Goal: Transaction & Acquisition: Purchase product/service

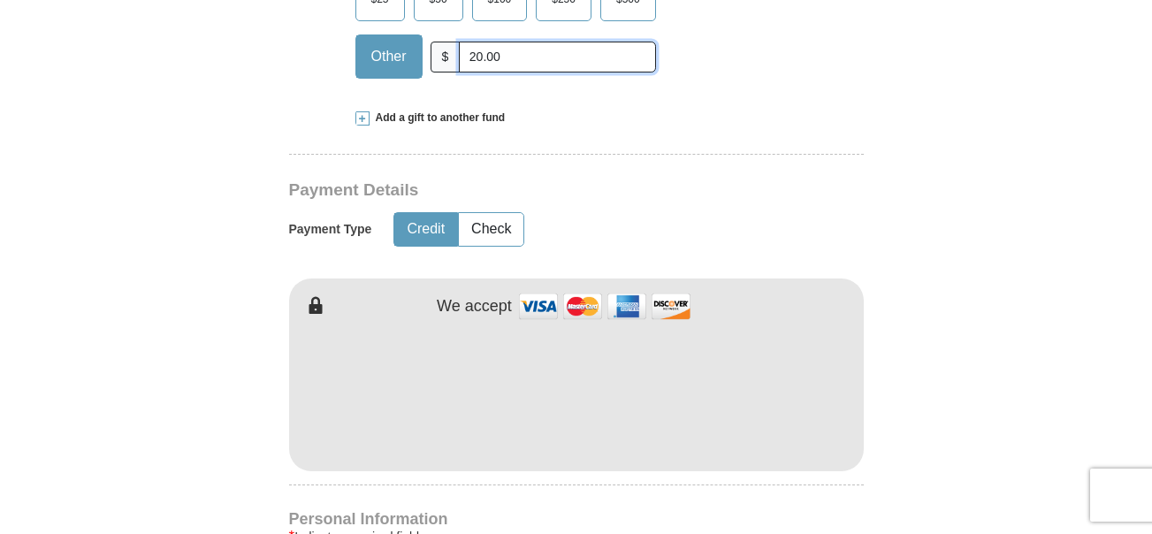
scroll to position [733, 0]
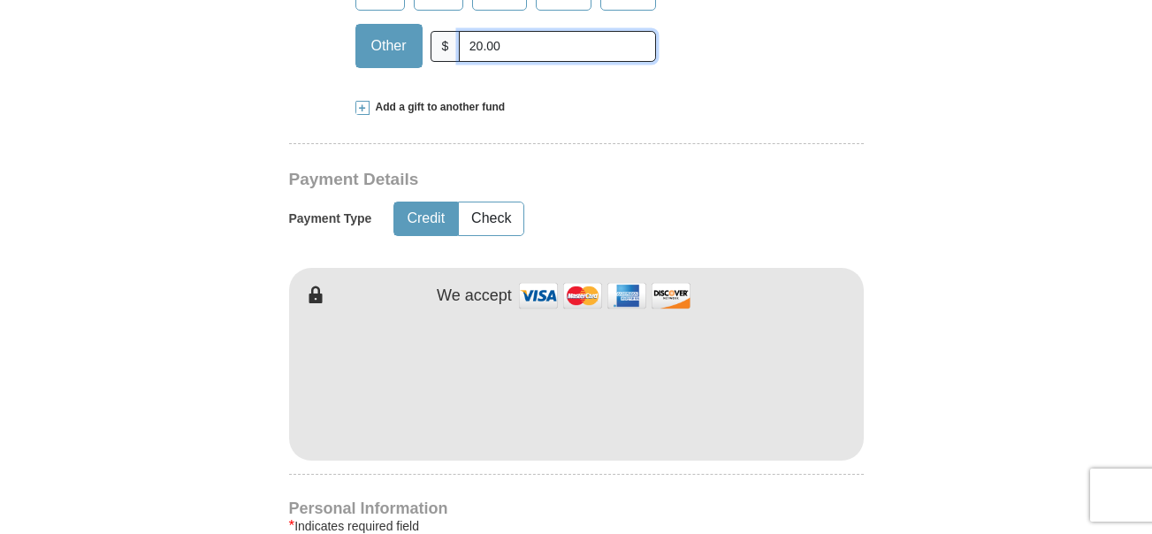
type input "20.00"
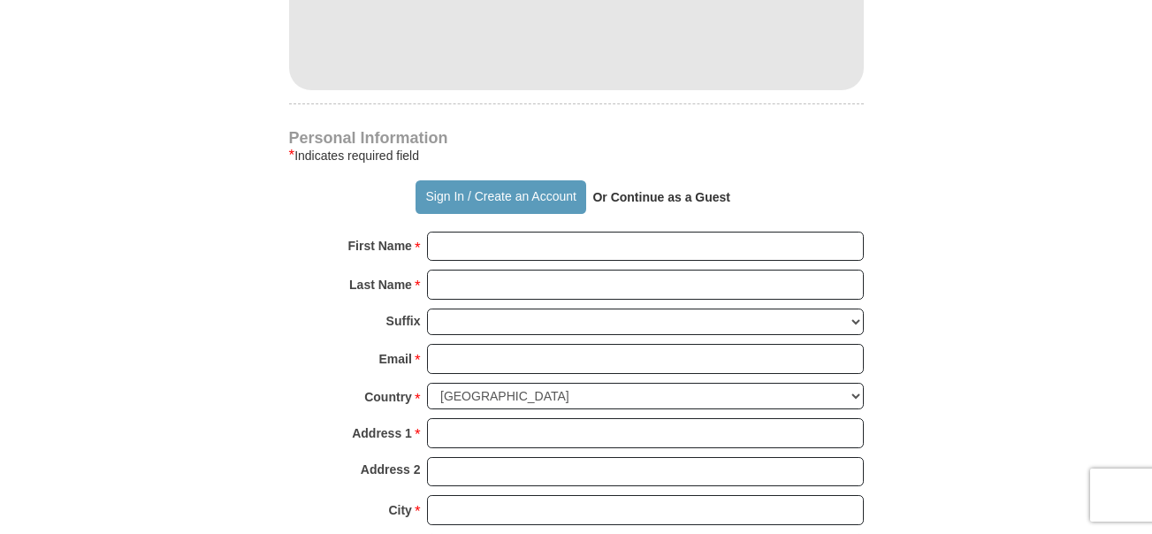
scroll to position [1159, 0]
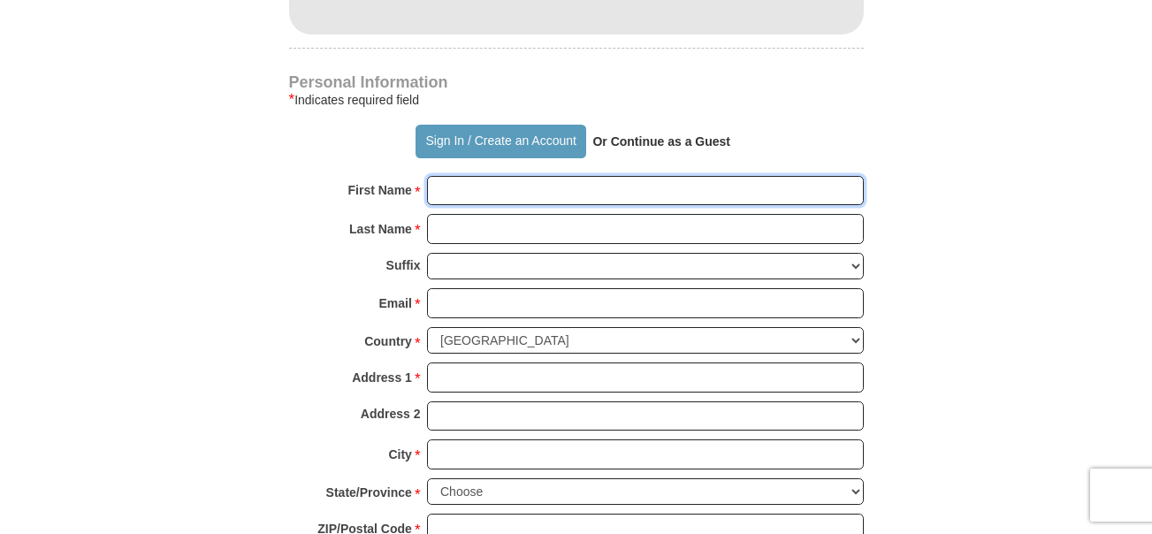
click at [457, 196] on input "First Name *" at bounding box center [645, 191] width 437 height 30
type input "[PERSON_NAME]"
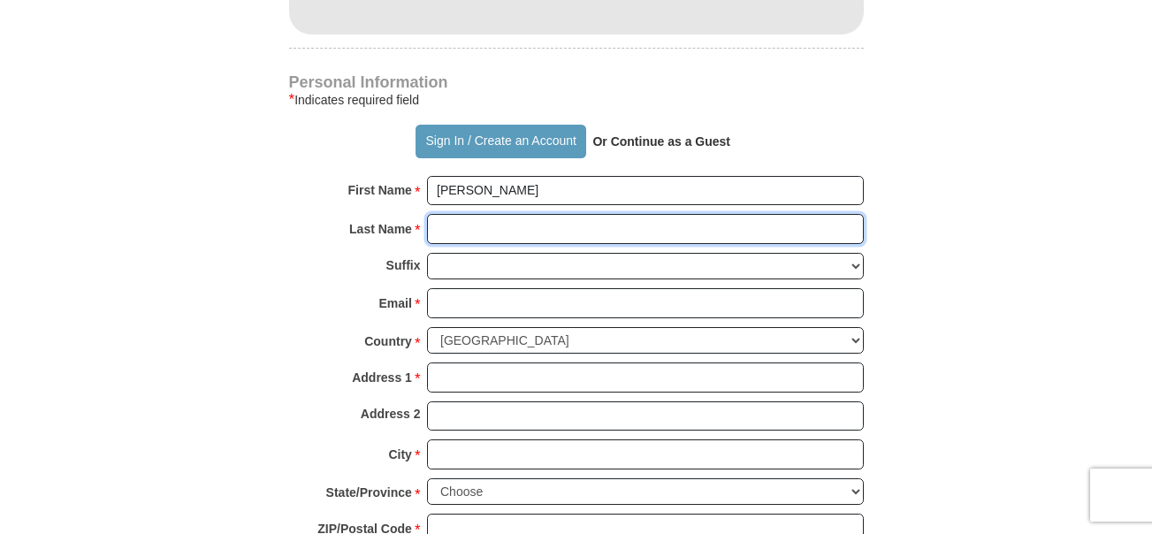
click at [440, 226] on input "Last Name *" at bounding box center [645, 229] width 437 height 30
type input "[PERSON_NAME]"
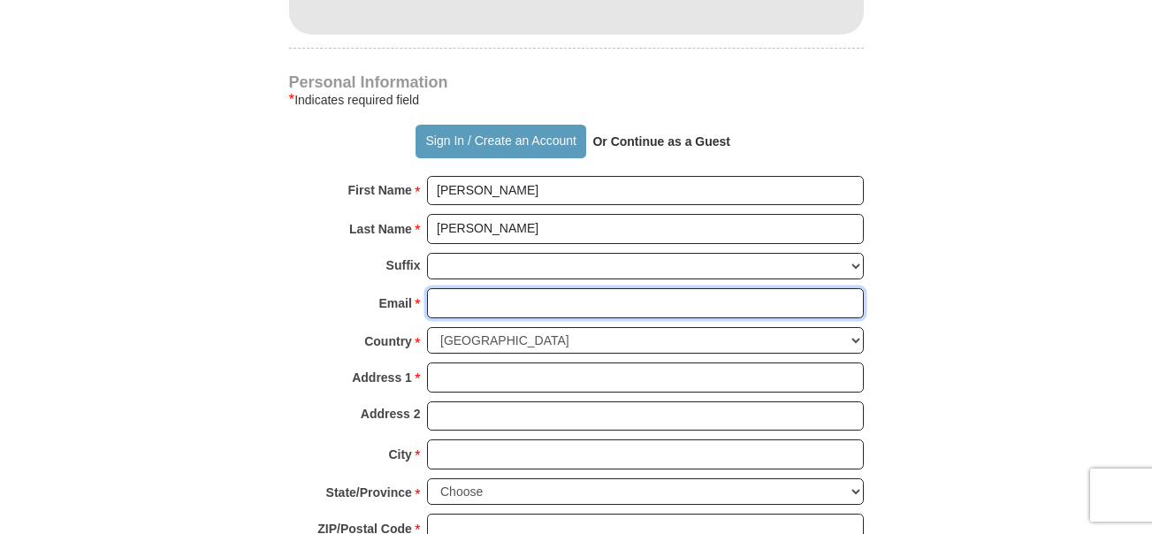
click at [456, 306] on input "Email *" at bounding box center [645, 303] width 437 height 30
type input "[EMAIL_ADDRESS][DOMAIN_NAME]"
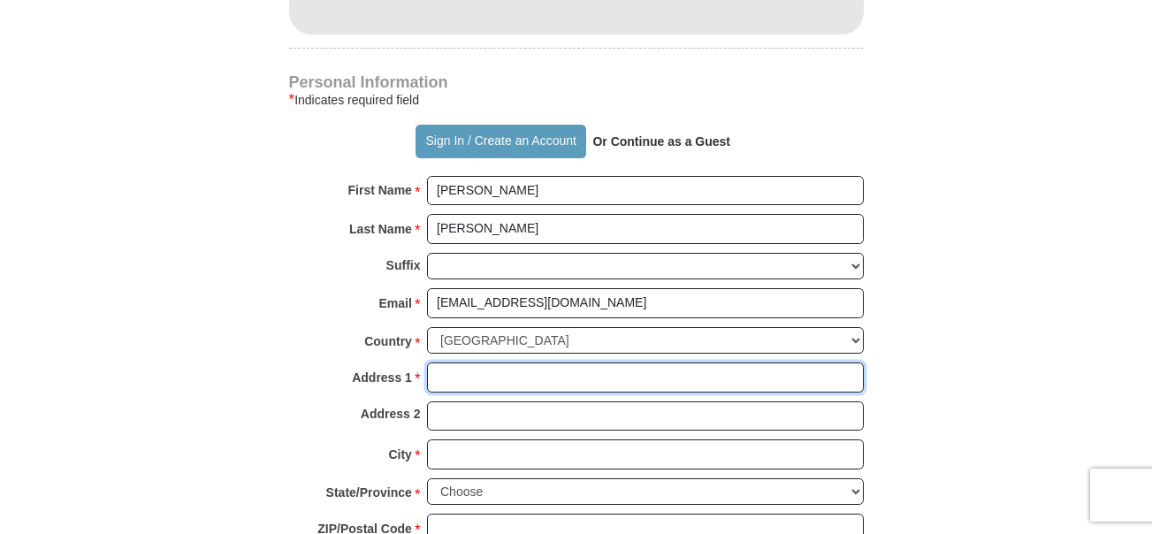
click at [464, 381] on input "Address 1 *" at bounding box center [645, 378] width 437 height 30
type input "[STREET_ADDRESS]"
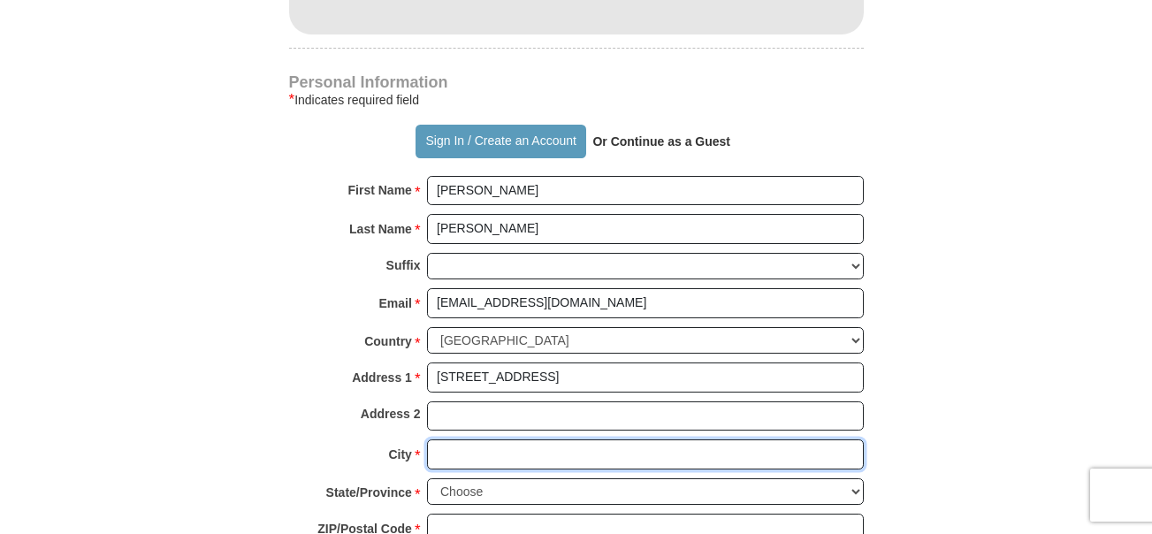
click at [455, 457] on input "City *" at bounding box center [645, 455] width 437 height 30
type input "[GEOGRAPHIC_DATA]"
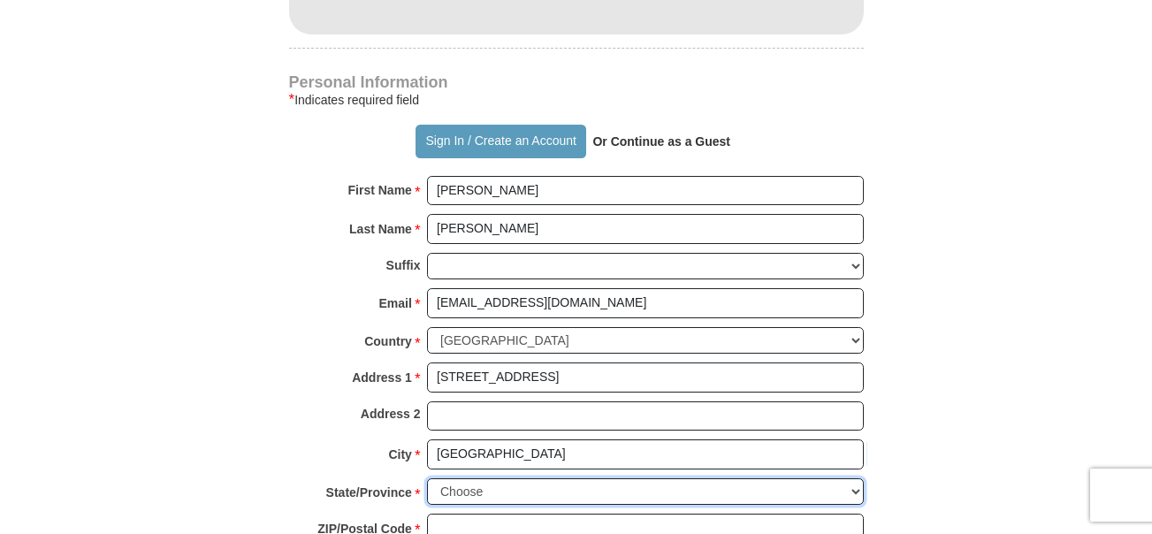
click at [856, 489] on select "Choose [US_STATE] [US_STATE] [US_STATE] [US_STATE] [US_STATE] Armed Forces Amer…" at bounding box center [645, 491] width 437 height 27
select select "FL"
click at [427, 478] on select "Choose [US_STATE] [US_STATE] [US_STATE] [US_STATE] [US_STATE] Armed Forces Amer…" at bounding box center [645, 491] width 437 height 27
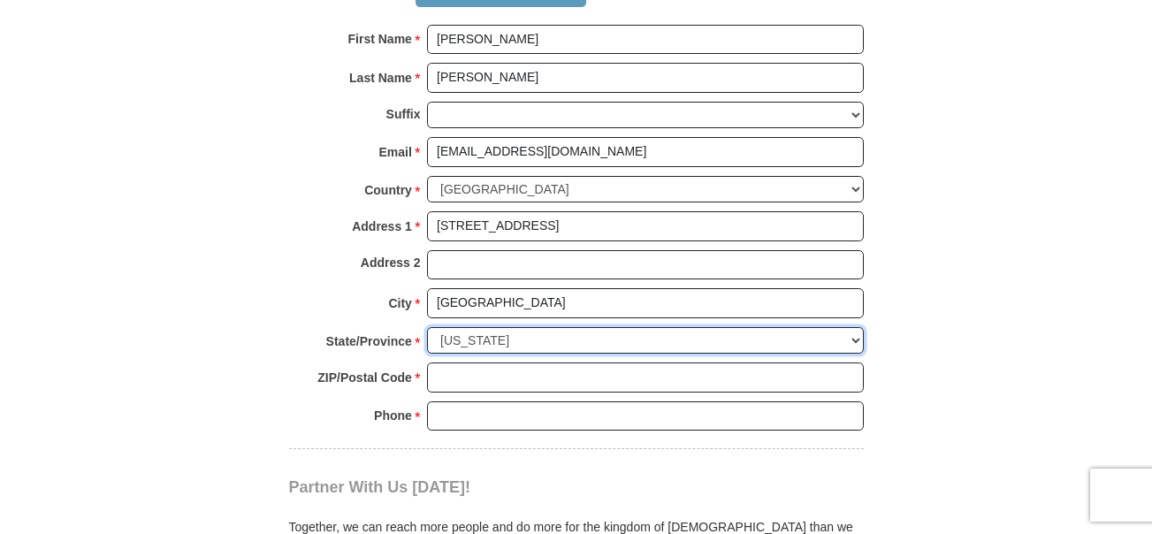
scroll to position [1295, 0]
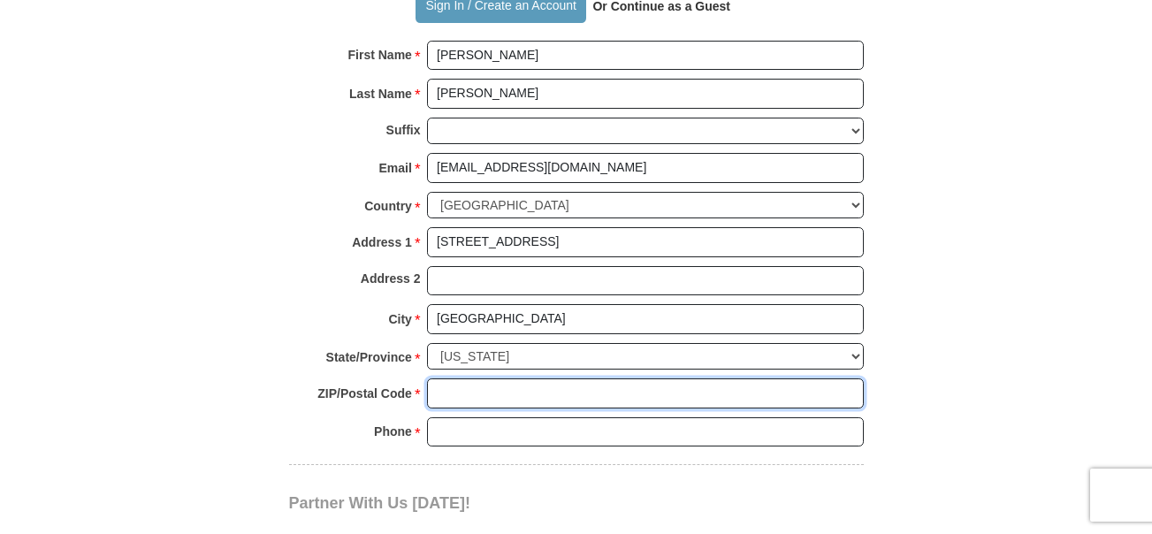
click at [478, 390] on input "ZIP/Postal Code *" at bounding box center [645, 394] width 437 height 30
type input "32226"
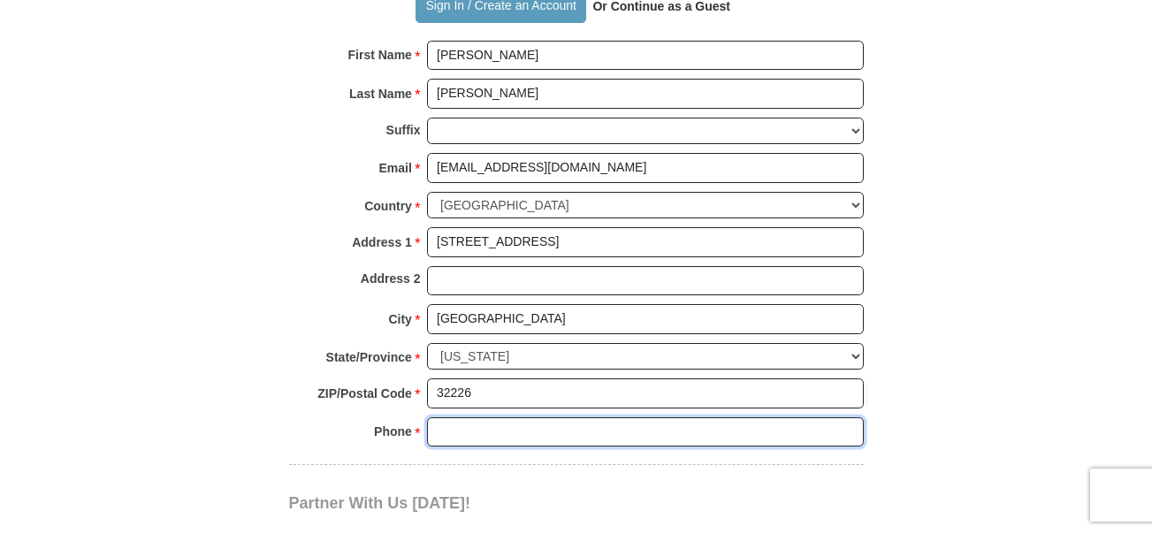
click at [443, 438] on input "Phone * *" at bounding box center [645, 432] width 437 height 30
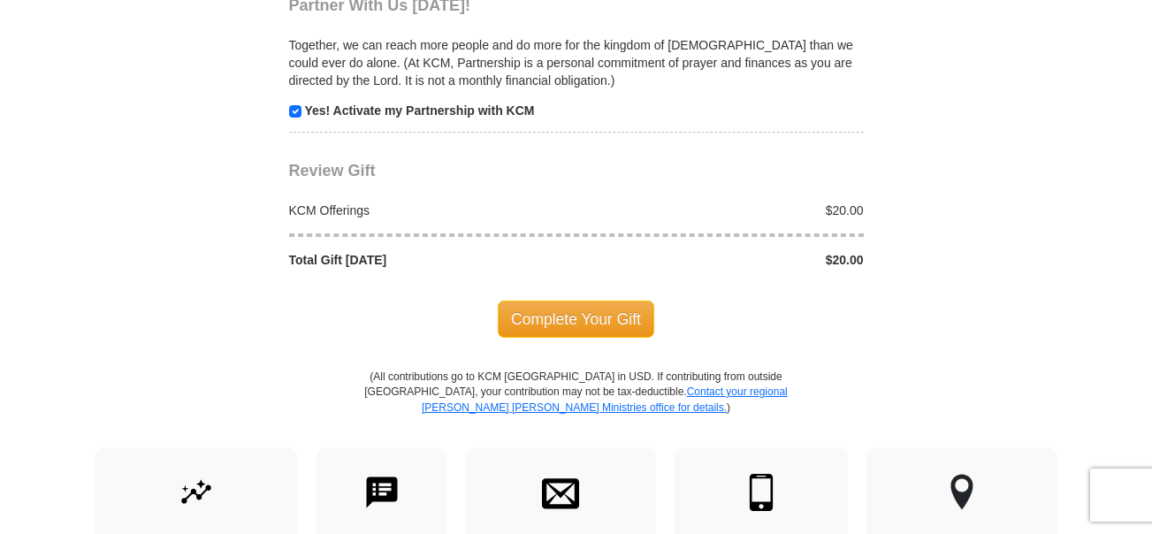
scroll to position [1776, 0]
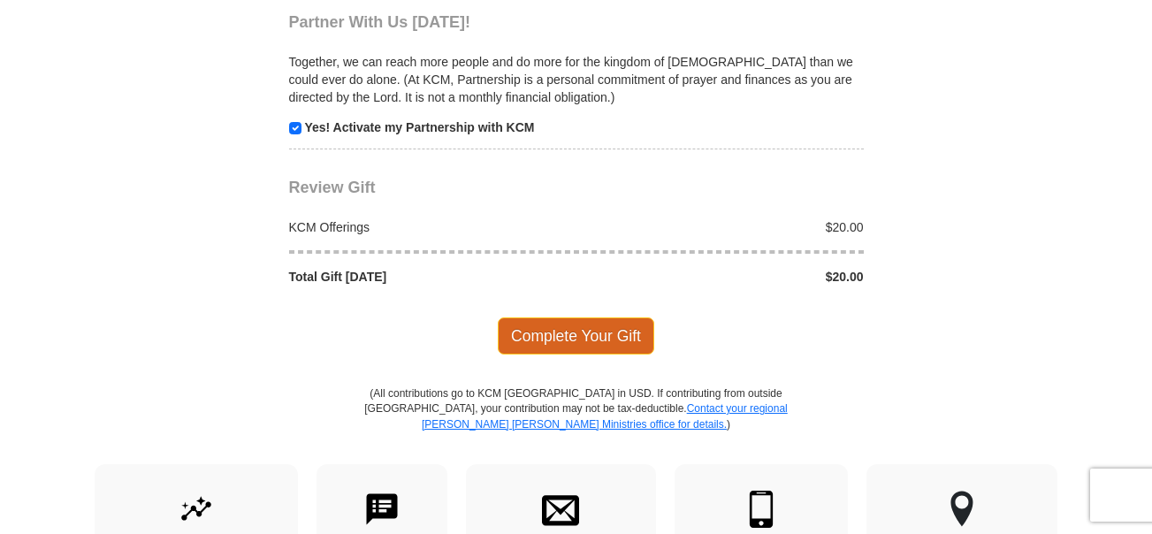
type input "6786634591"
click at [605, 335] on span "Complete Your Gift" at bounding box center [576, 335] width 157 height 37
